Goal: Information Seeking & Learning: Compare options

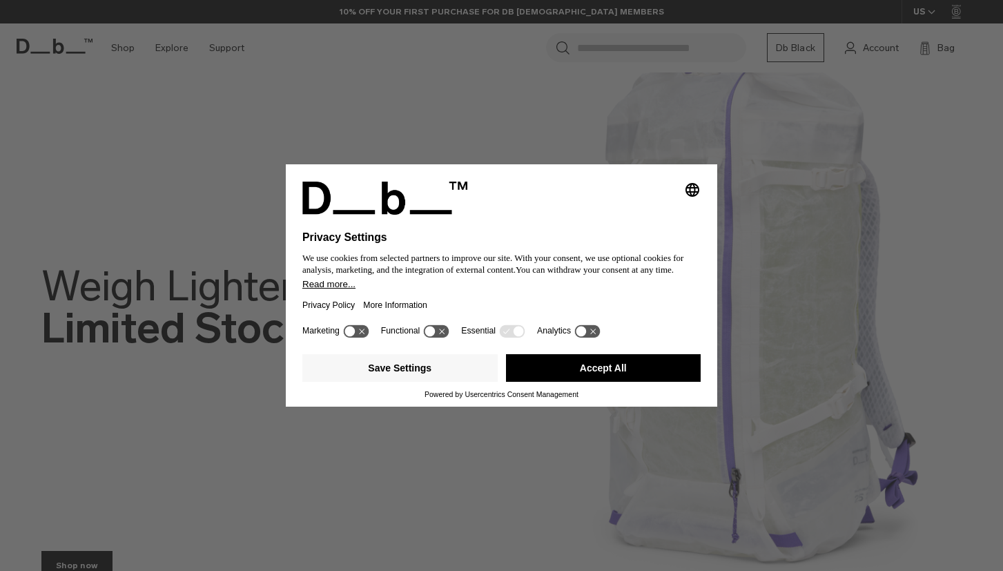
click at [819, 237] on div "Selecting an option will immediately change the language Privacy Settings We us…" at bounding box center [501, 285] width 1003 height 571
click at [599, 374] on button "Accept All" at bounding box center [603, 368] width 195 height 28
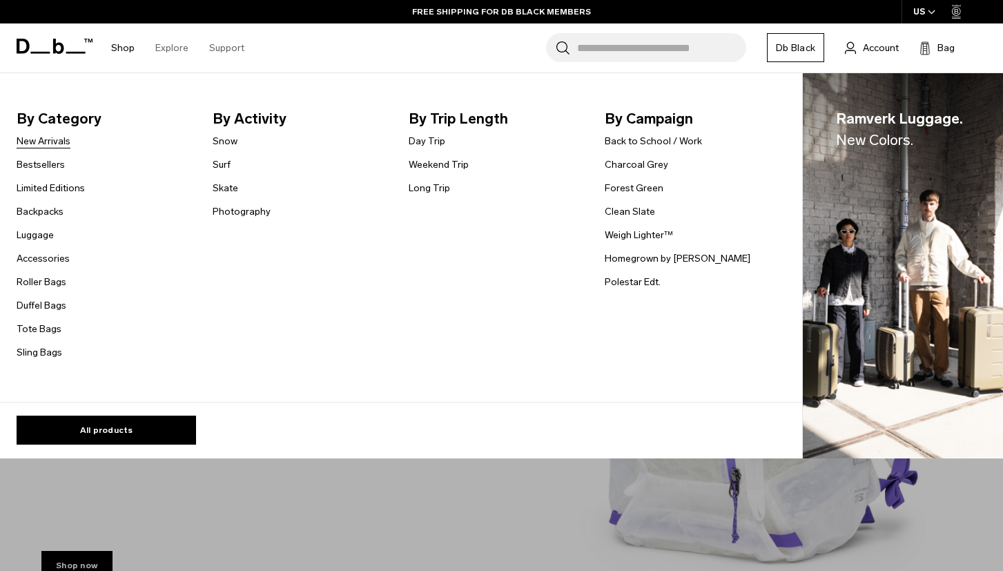
click at [57, 142] on link "New Arrivals" at bounding box center [44, 141] width 54 height 14
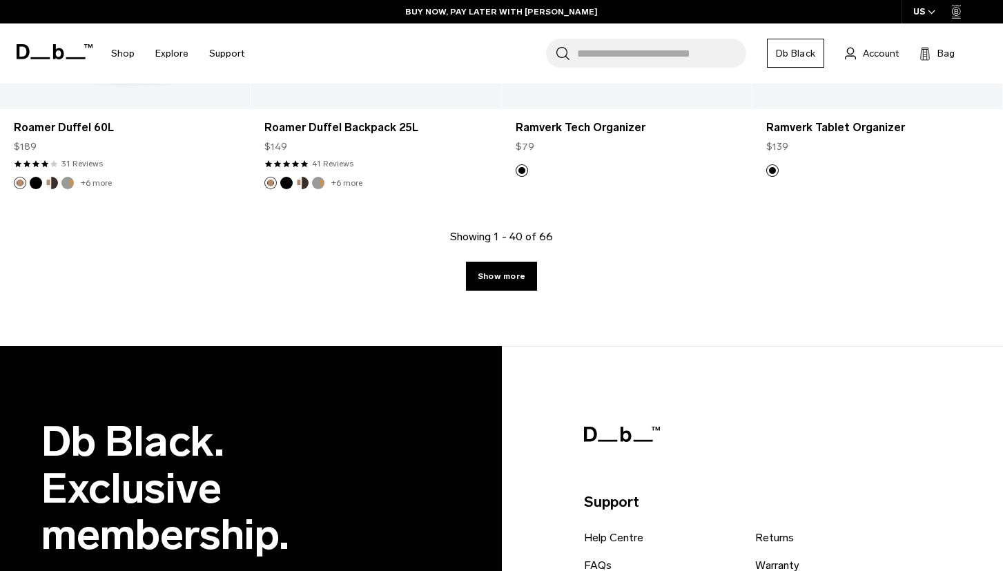
scroll to position [4137, 0]
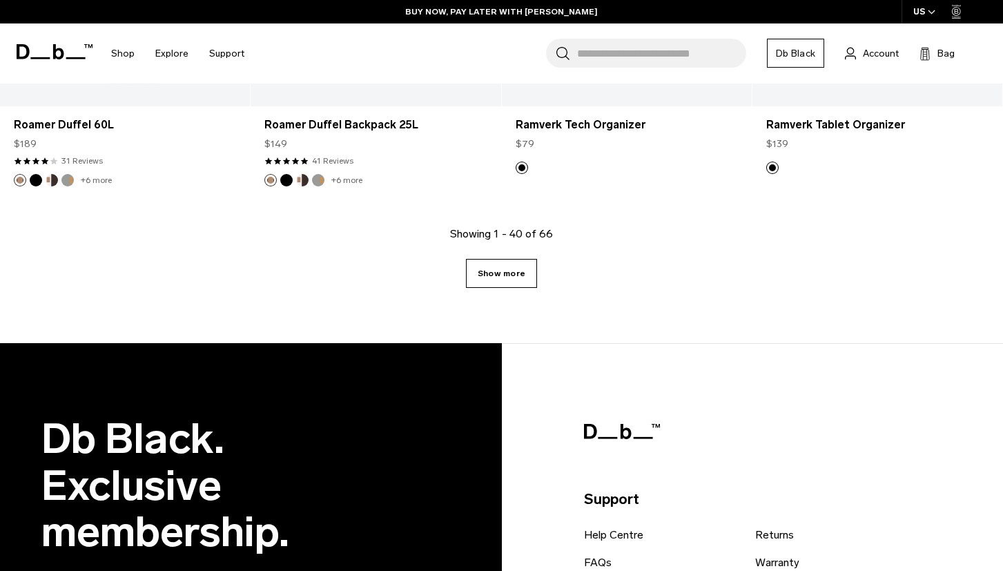
click at [529, 271] on link "Show more" at bounding box center [501, 273] width 71 height 29
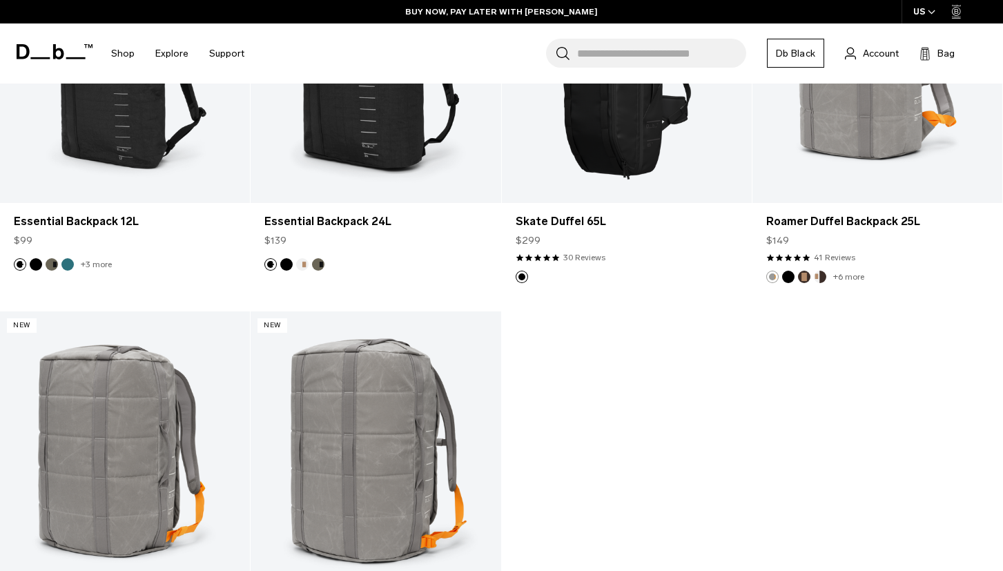
scroll to position [6466, 0]
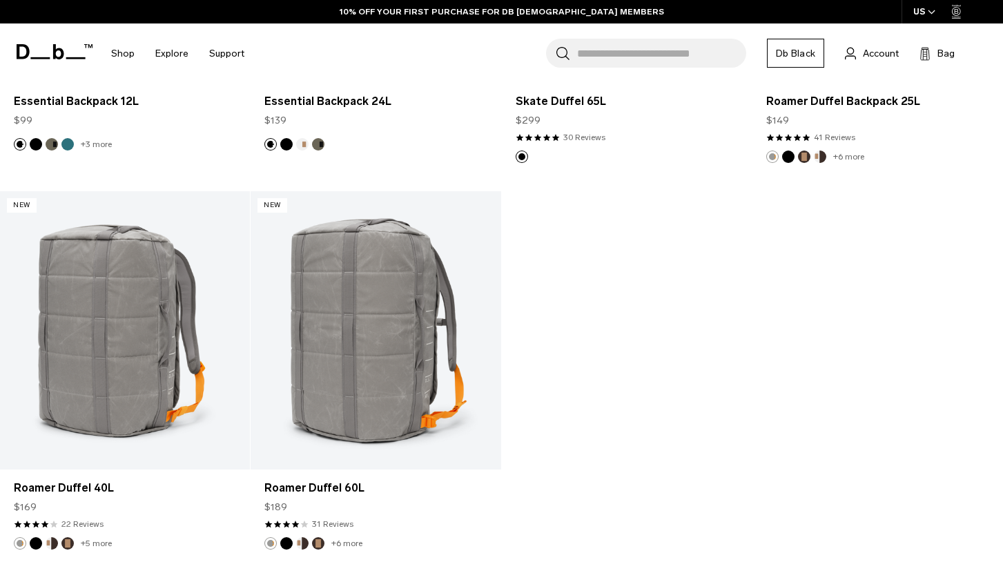
click at [64, 57] on icon at bounding box center [55, 51] width 76 height 15
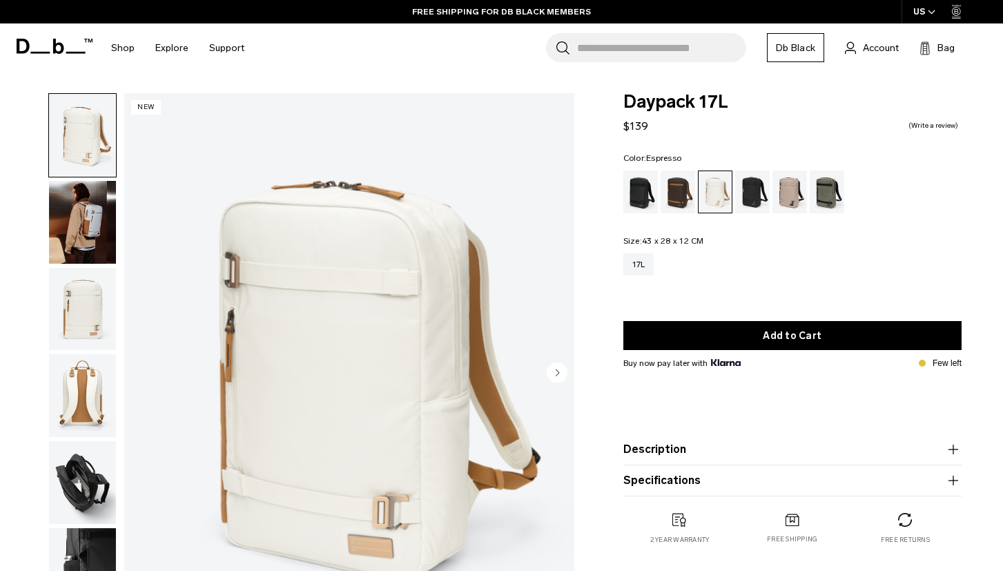
click at [672, 187] on div "Espresso" at bounding box center [678, 192] width 35 height 43
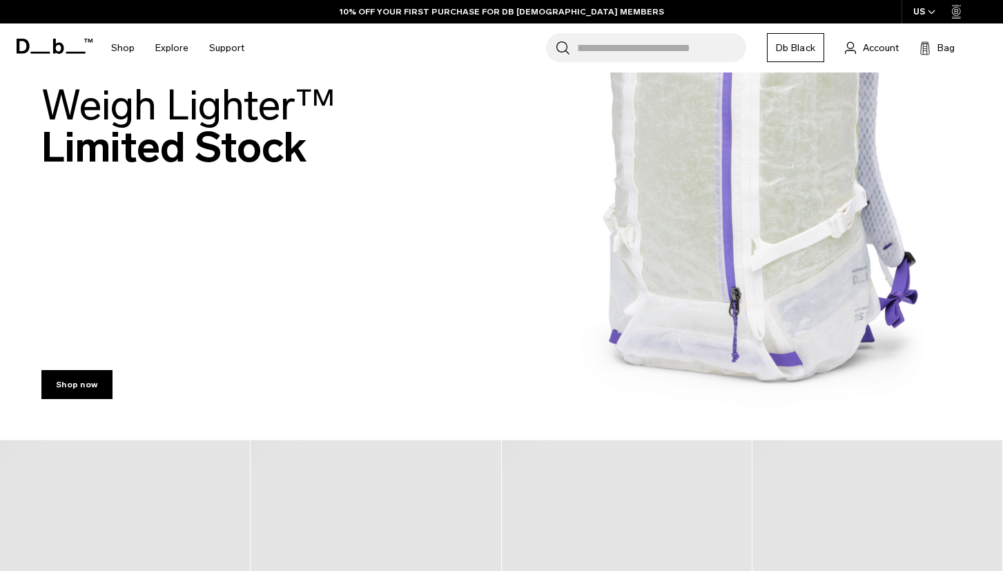
scroll to position [204, 0]
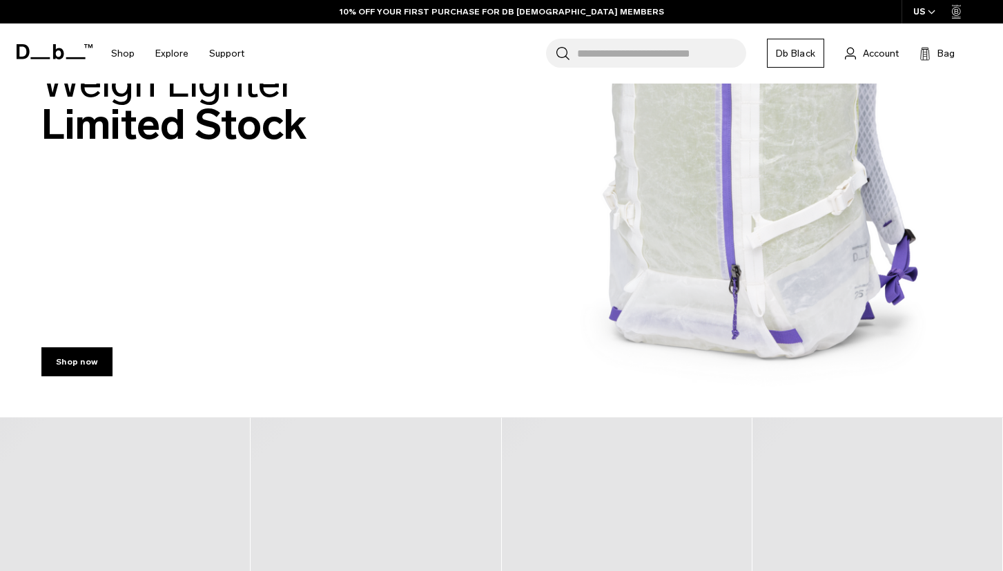
click at [636, 200] on img at bounding box center [501, 106] width 1003 height 621
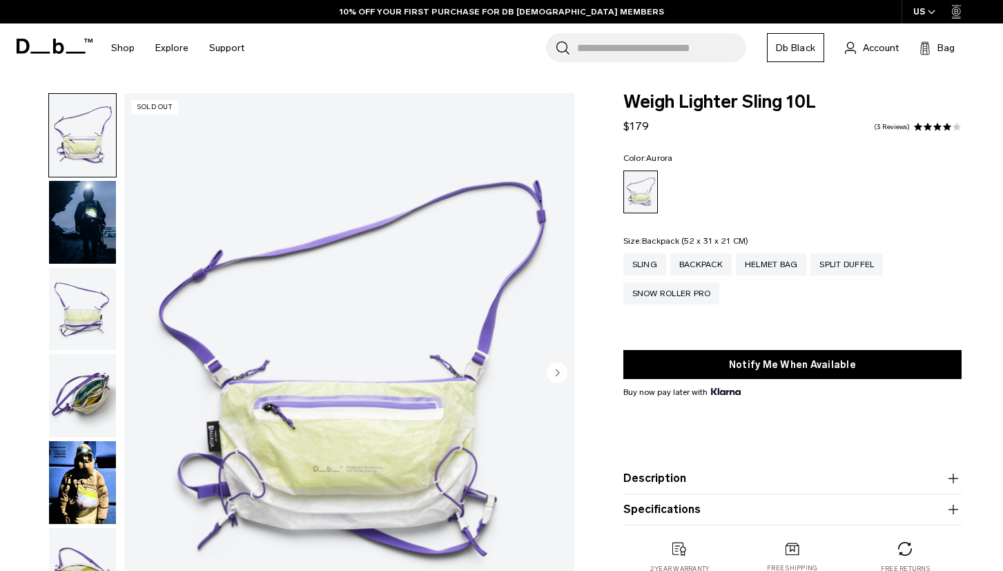
click at [695, 269] on div "Backpack" at bounding box center [700, 264] width 61 height 22
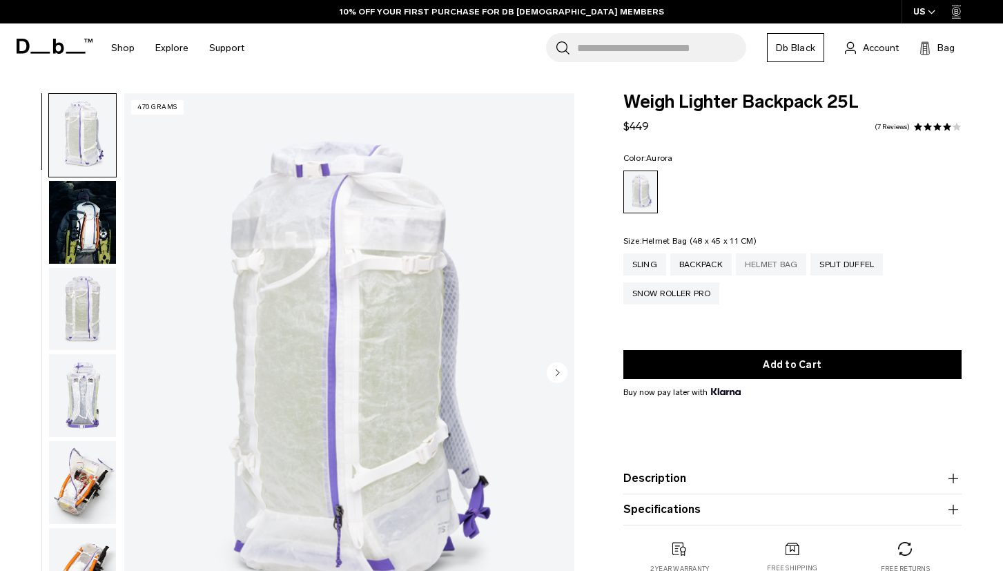
click at [766, 272] on div "Helmet Bag" at bounding box center [771, 264] width 71 height 22
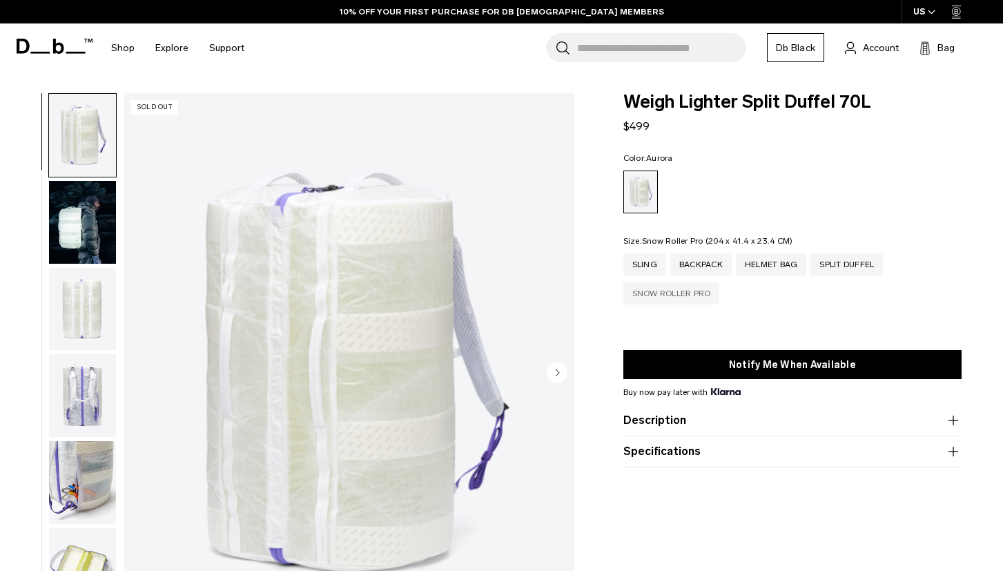
click at [691, 285] on div "Snow Roller Pro" at bounding box center [671, 293] width 97 height 22
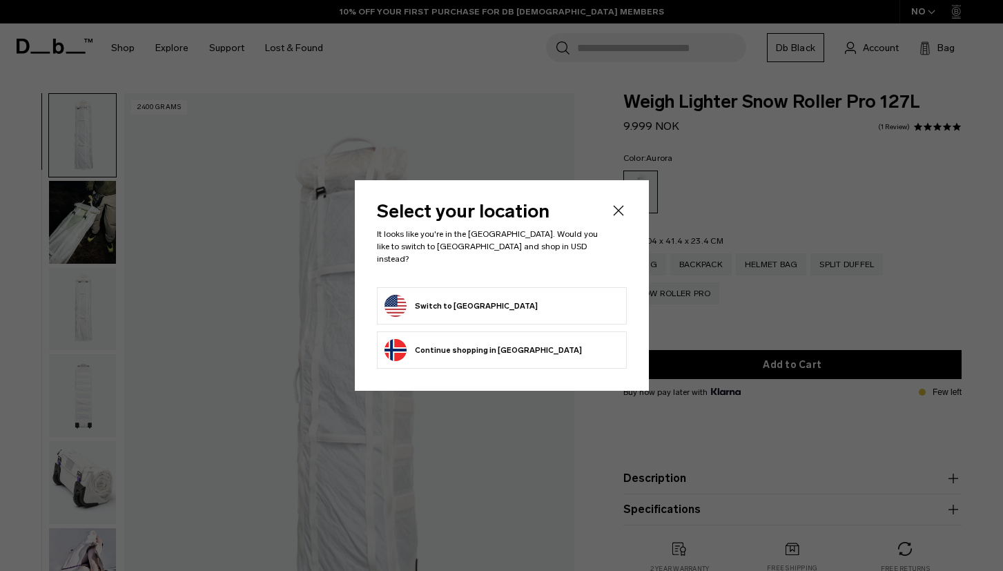
click at [457, 295] on button "Switch to United States" at bounding box center [461, 306] width 153 height 22
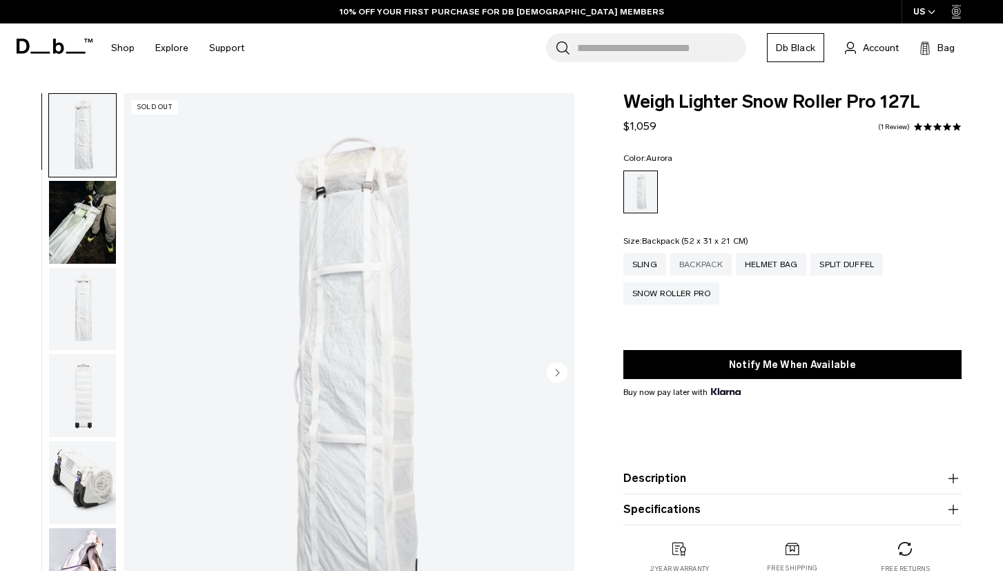
click at [726, 264] on div "Backpack" at bounding box center [700, 264] width 61 height 22
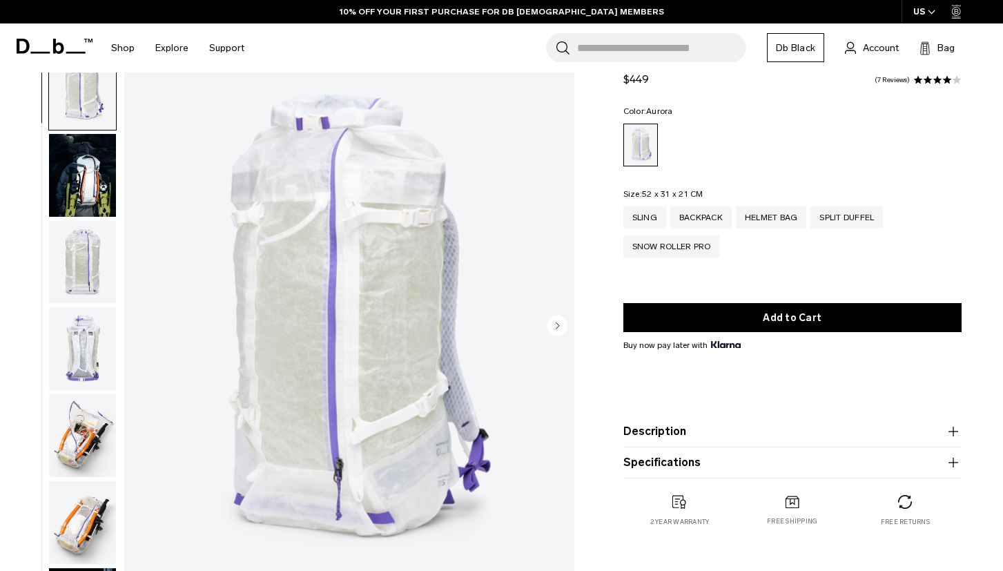
click at [558, 324] on icon "Next slide" at bounding box center [557, 325] width 3 height 6
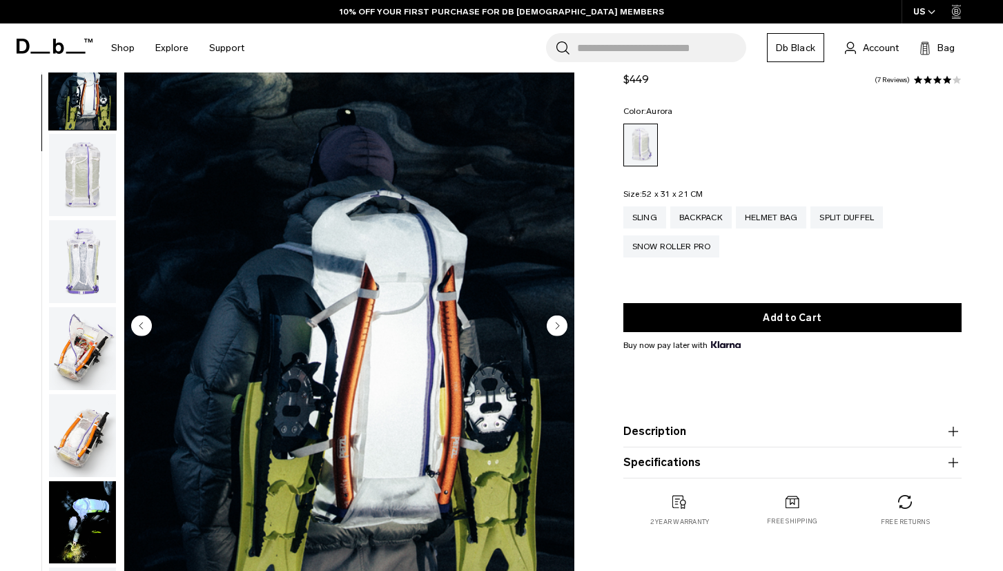
click at [558, 324] on icon "Next slide" at bounding box center [557, 325] width 3 height 6
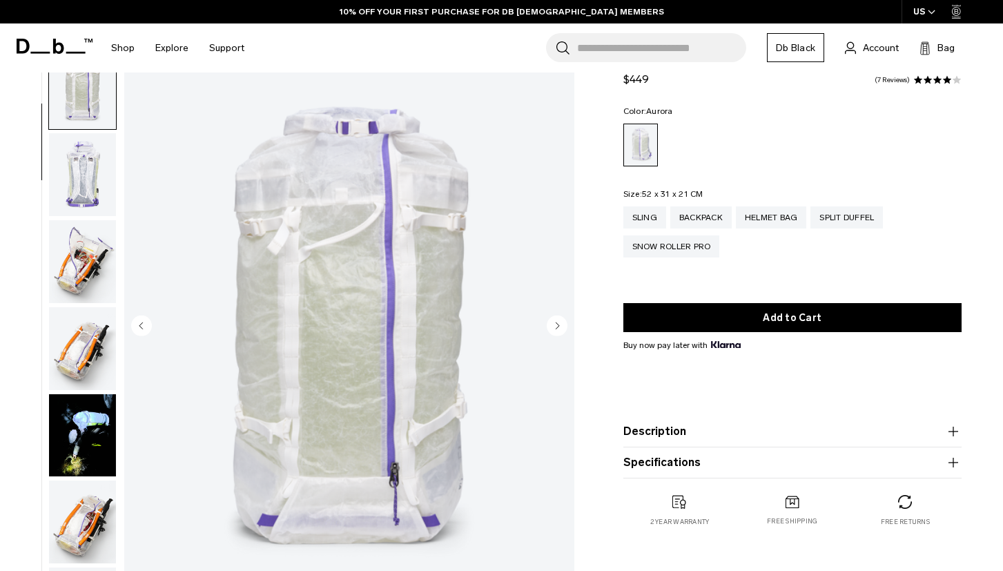
click at [558, 324] on icon "Next slide" at bounding box center [557, 325] width 3 height 6
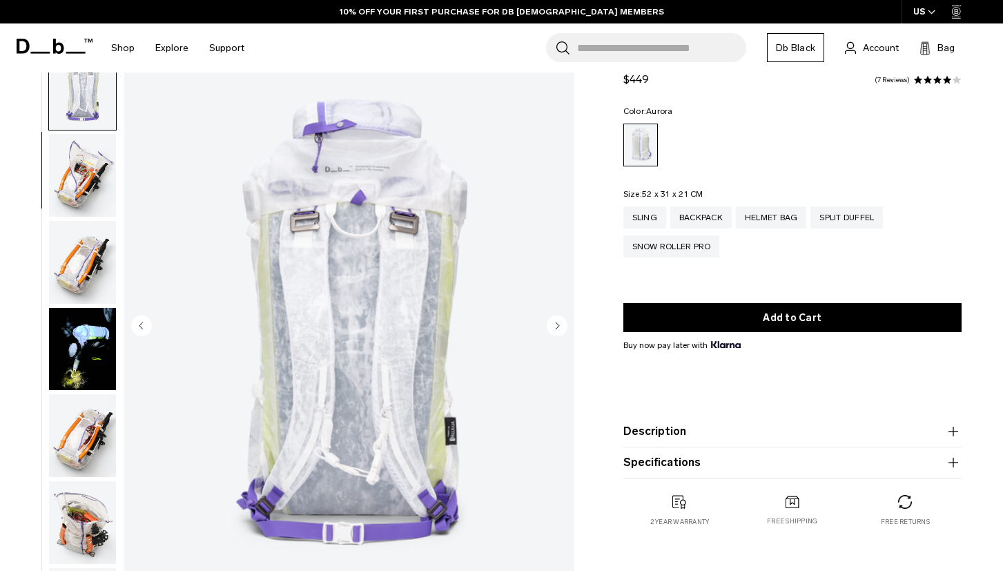
click at [558, 324] on icon "Next slide" at bounding box center [557, 325] width 3 height 6
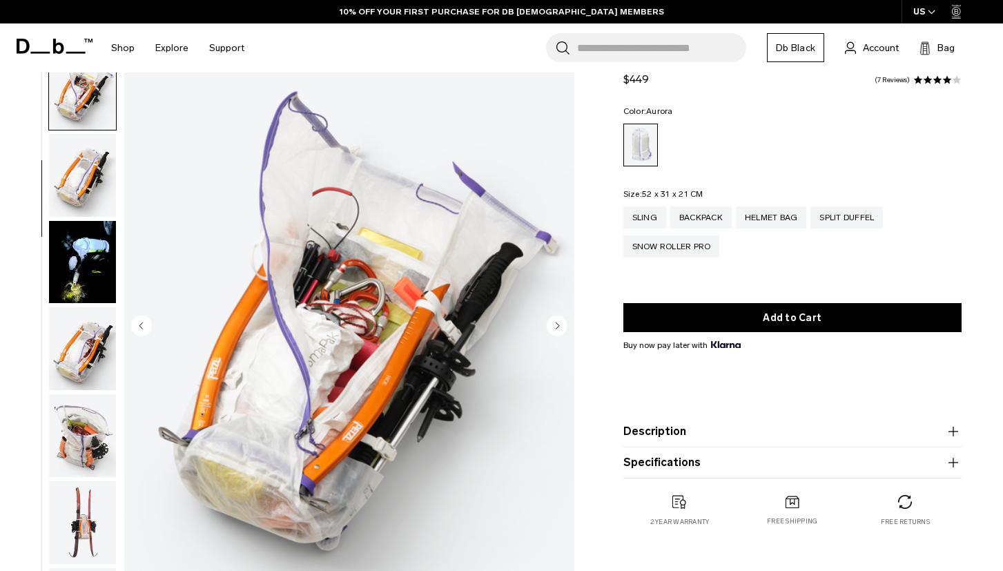
click at [558, 324] on icon "Next slide" at bounding box center [557, 325] width 3 height 6
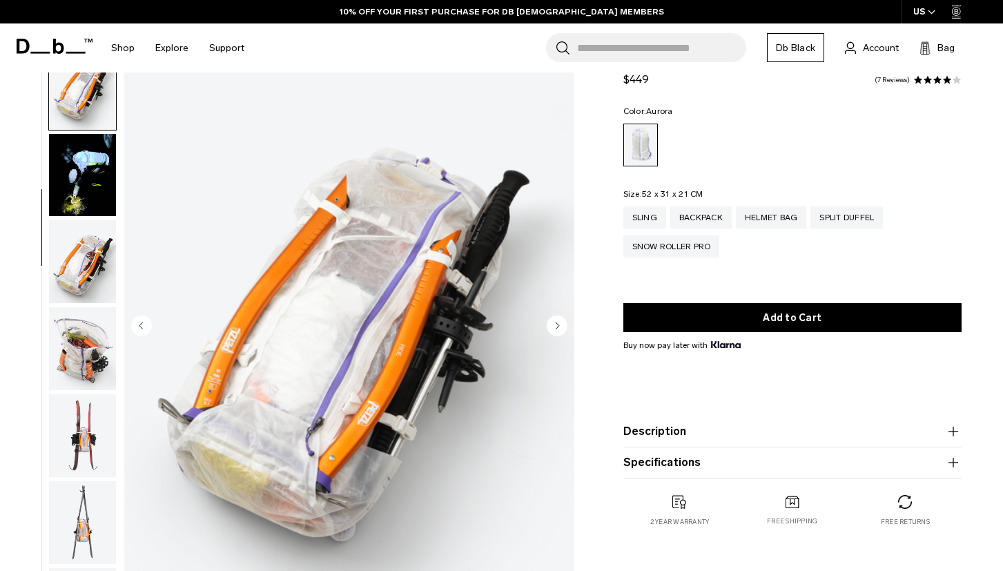
click at [558, 324] on icon "Next slide" at bounding box center [557, 325] width 3 height 6
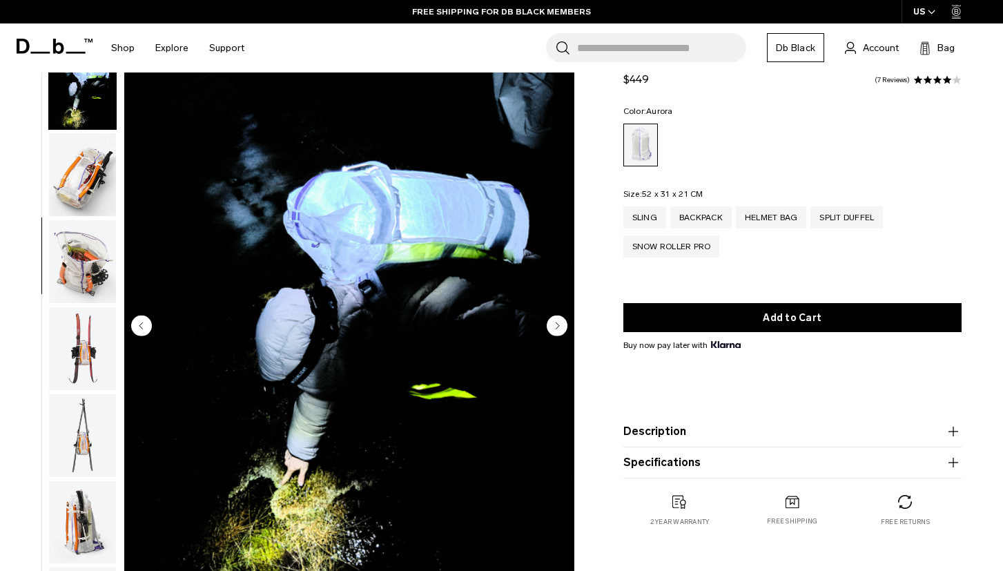
click at [558, 324] on icon "Next slide" at bounding box center [557, 325] width 3 height 6
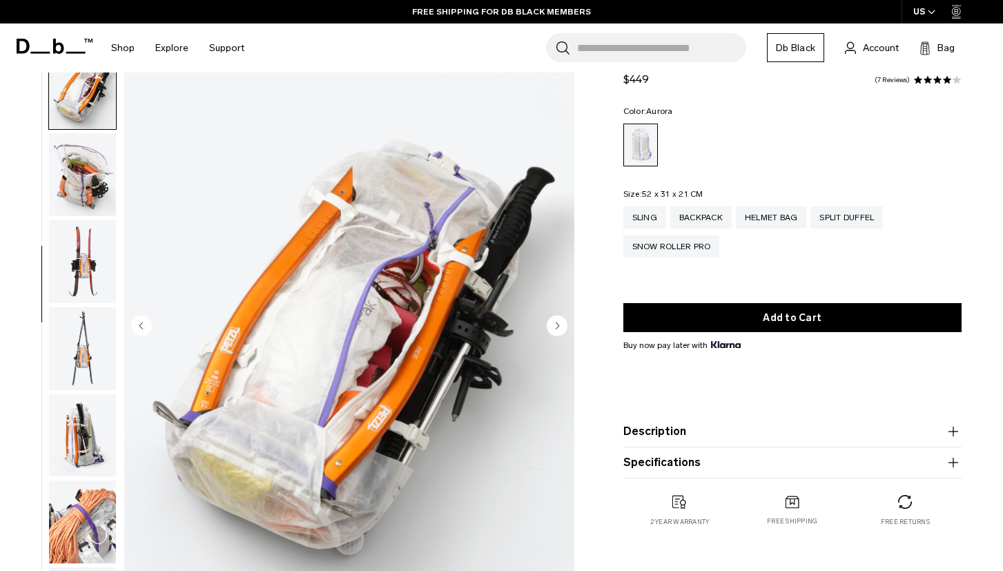
click at [558, 324] on icon "Next slide" at bounding box center [557, 325] width 3 height 6
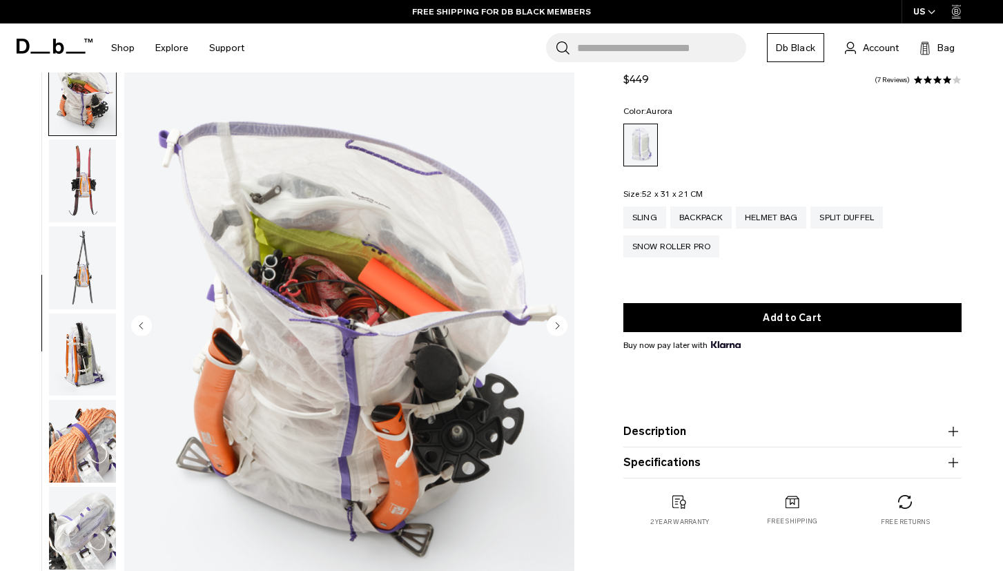
scroll to position [695, 0]
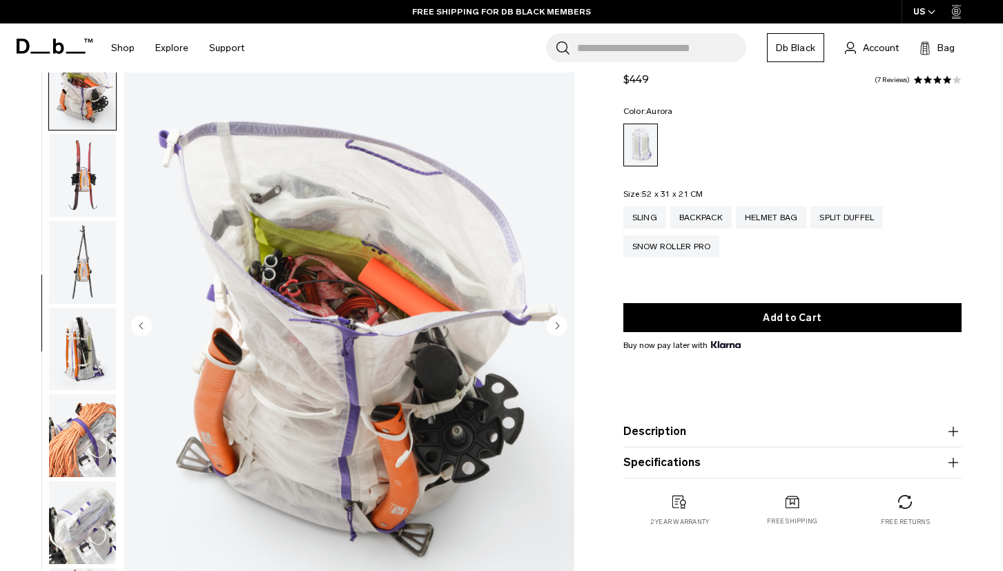
click at [558, 324] on icon "Next slide" at bounding box center [557, 325] width 3 height 6
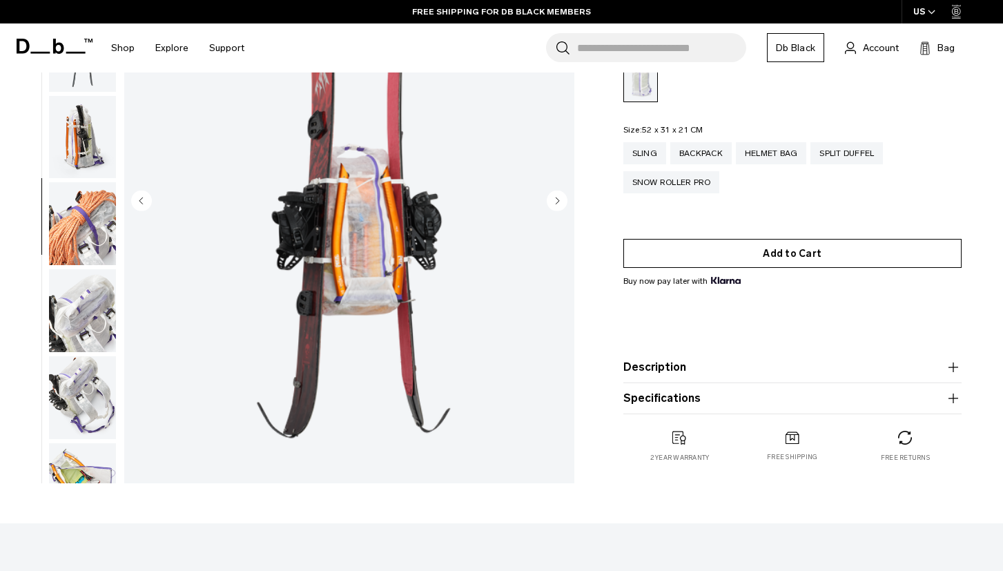
scroll to position [188, 0]
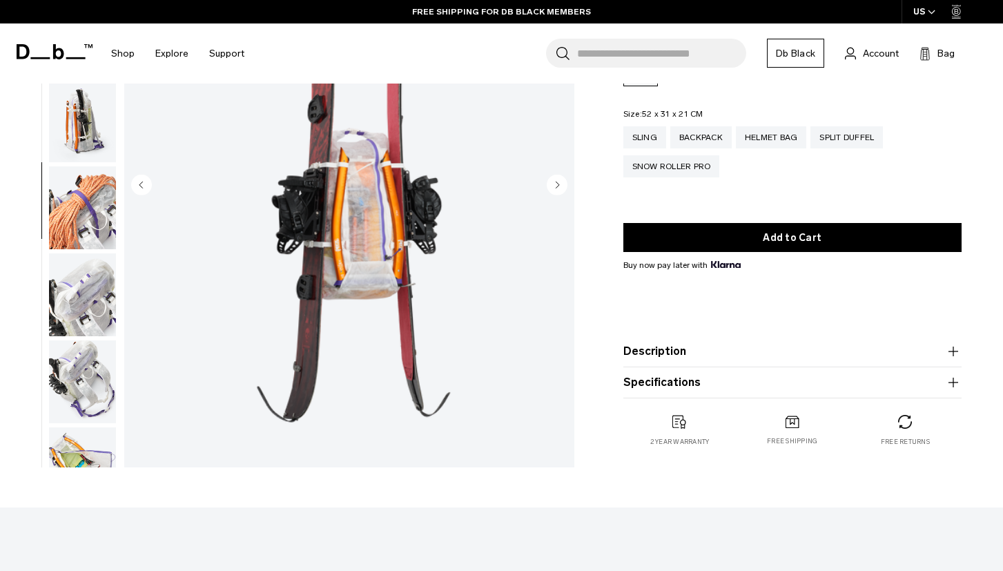
click at [674, 343] on button "Description" at bounding box center [792, 351] width 338 height 17
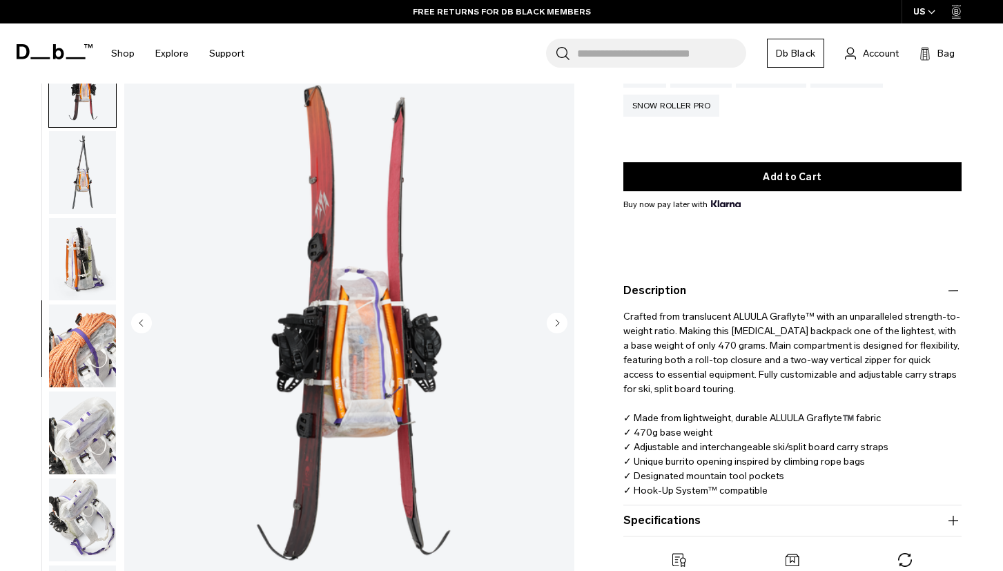
click at [730, 318] on p "Crafted from translucent ALUULA Graflyte™ with an unparalleled strength-to-weig…" at bounding box center [792, 398] width 338 height 199
